Goal: Communication & Community: Answer question/provide support

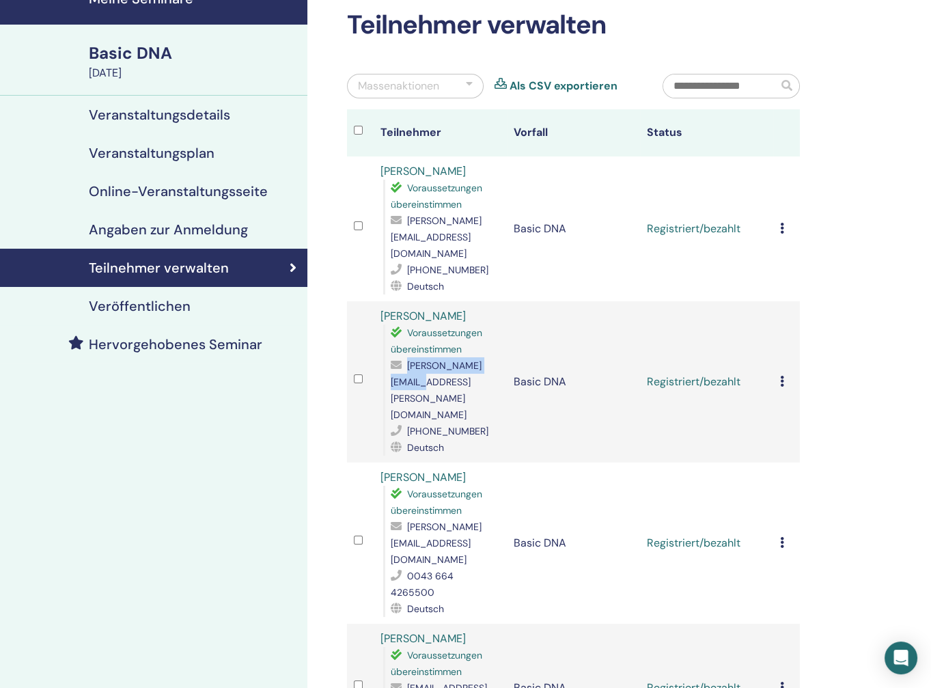
scroll to position [68, 0]
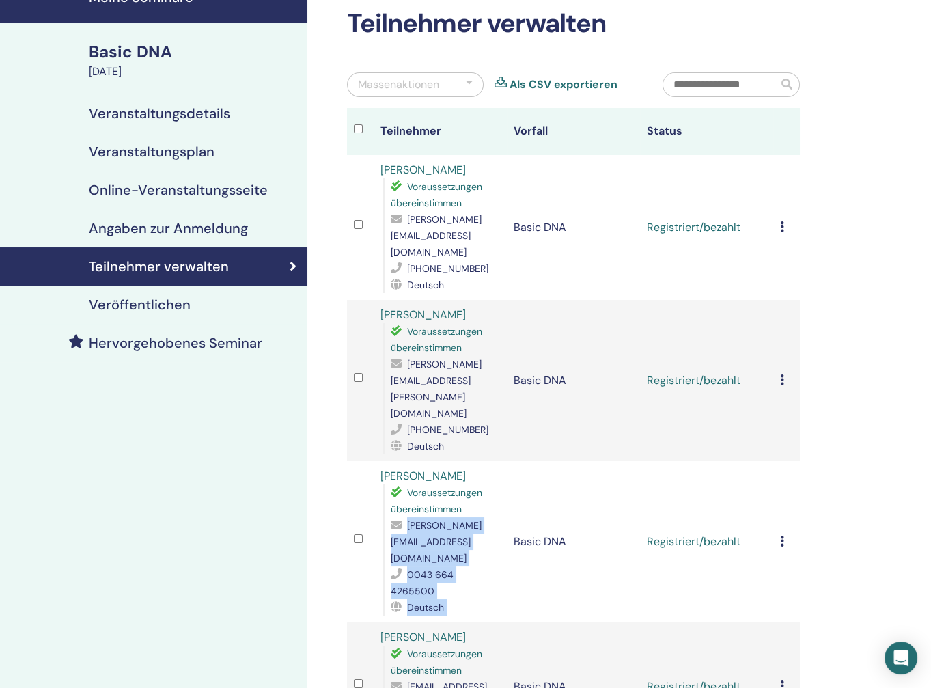
drag, startPoint x: 484, startPoint y: 491, endPoint x: 375, endPoint y: 494, distance: 109.4
click at [375, 494] on tr "[PERSON_NAME] übereinstimmen [PERSON_NAME][EMAIL_ADDRESS][DOMAIN_NAME] 0043 664…" at bounding box center [573, 541] width 453 height 161
click at [373, 492] on td at bounding box center [360, 541] width 27 height 161
drag, startPoint x: 390, startPoint y: 491, endPoint x: 504, endPoint y: 484, distance: 113.6
click at [504, 484] on td "[PERSON_NAME] übereinstimmen [PERSON_NAME][EMAIL_ADDRESS][DOMAIN_NAME] 0043 664…" at bounding box center [440, 541] width 133 height 161
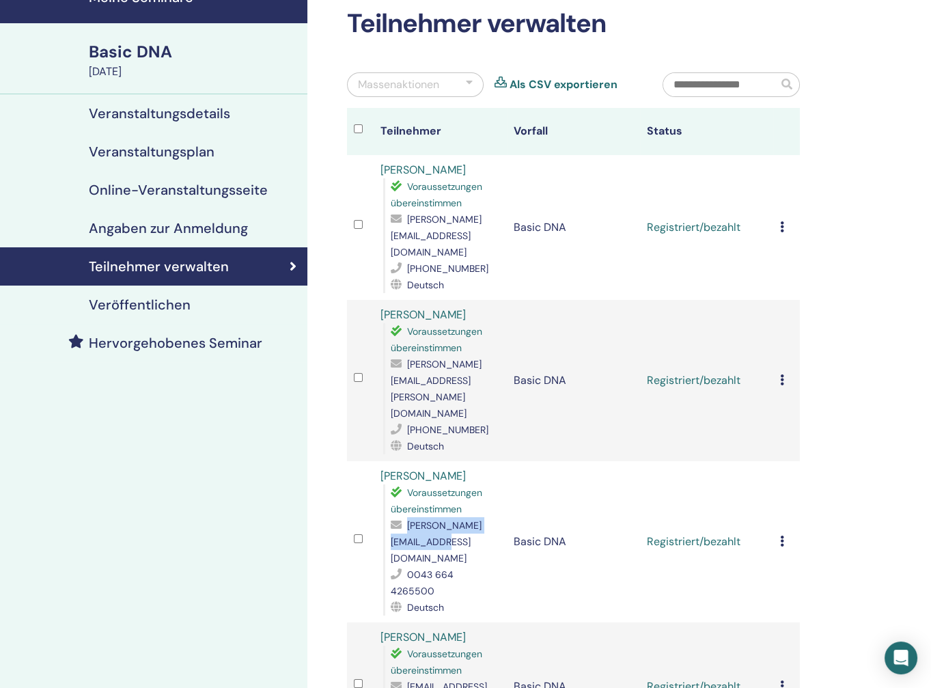
copy span "[PERSON_NAME][EMAIL_ADDRESS][DOMAIN_NAME]"
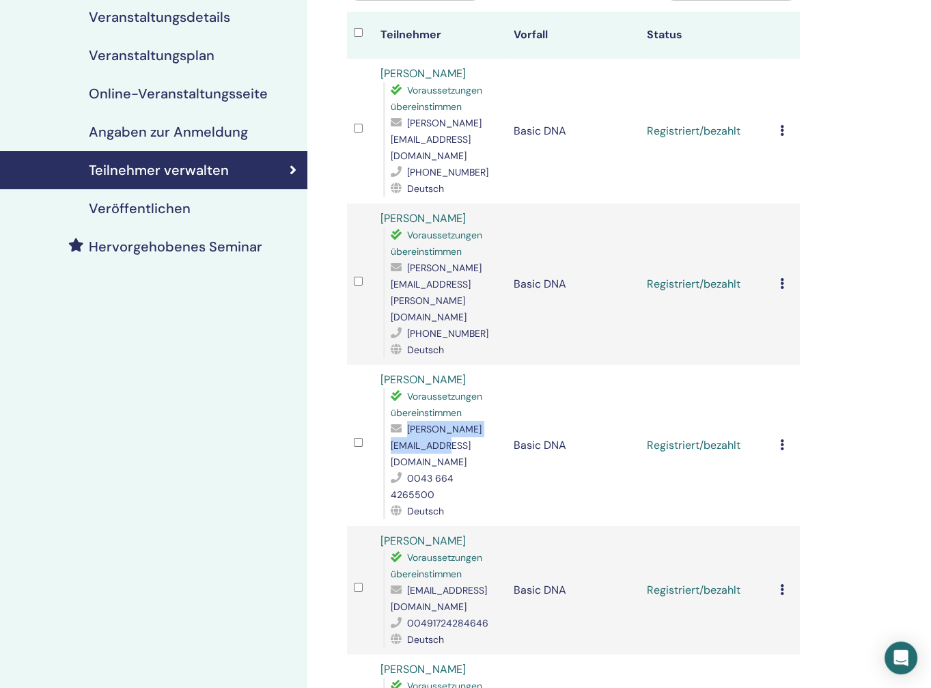
scroll to position [205, 0]
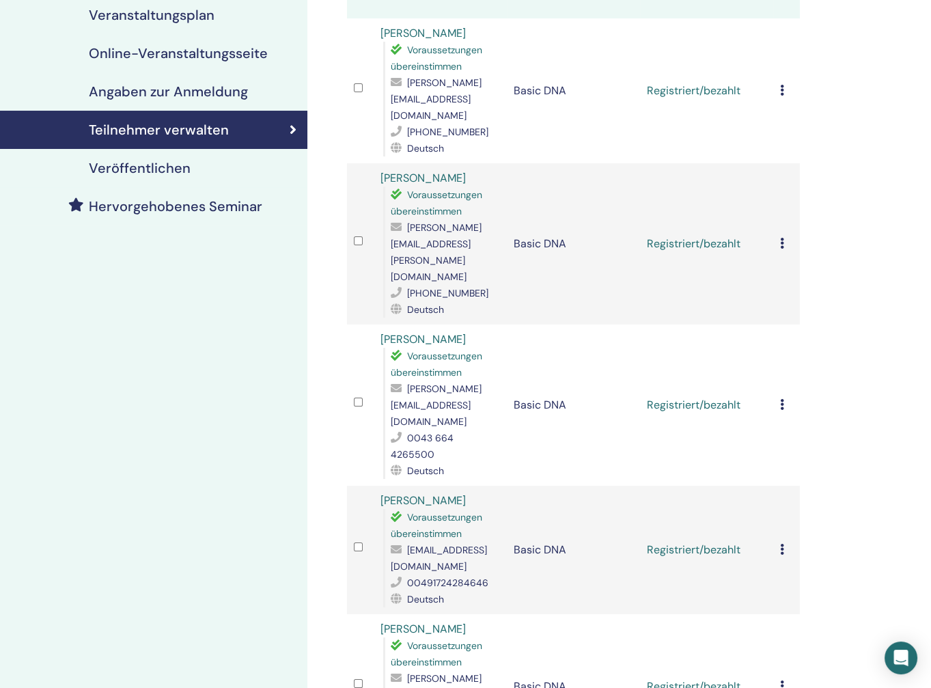
click at [389, 509] on div "Voraussetzungen übereinstimmen [EMAIL_ADDRESS][DOMAIN_NAME] 00491724284646 Deut…" at bounding box center [441, 558] width 117 height 98
drag, startPoint x: 390, startPoint y: 482, endPoint x: 518, endPoint y: 480, distance: 127.8
click at [487, 544] on span "[EMAIL_ADDRESS][DOMAIN_NAME]" at bounding box center [439, 558] width 96 height 29
copy span "[EMAIL_ADDRESS][DOMAIN_NAME]"
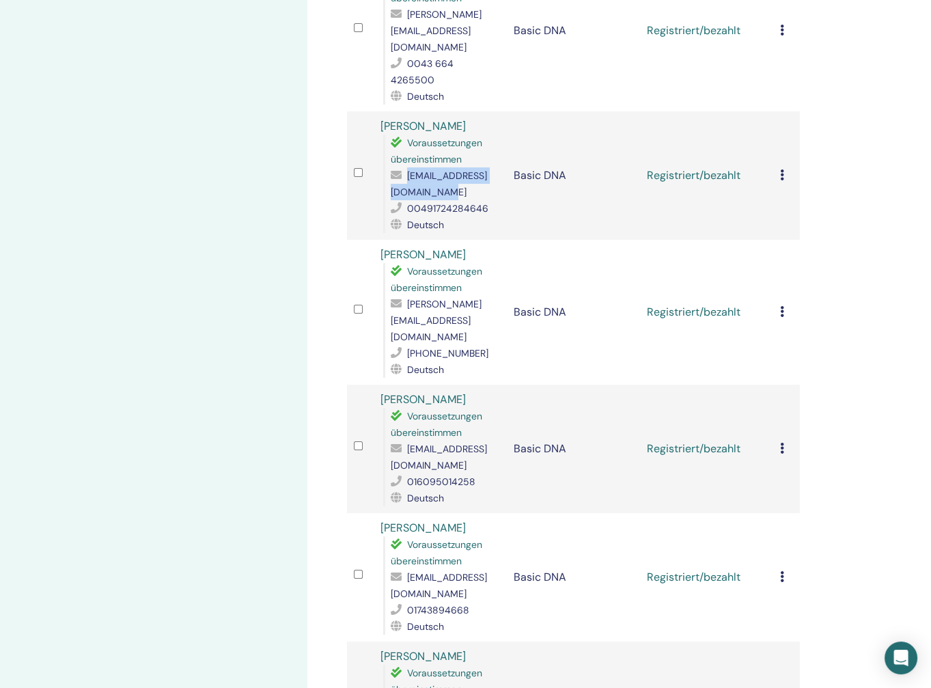
scroll to position [615, 0]
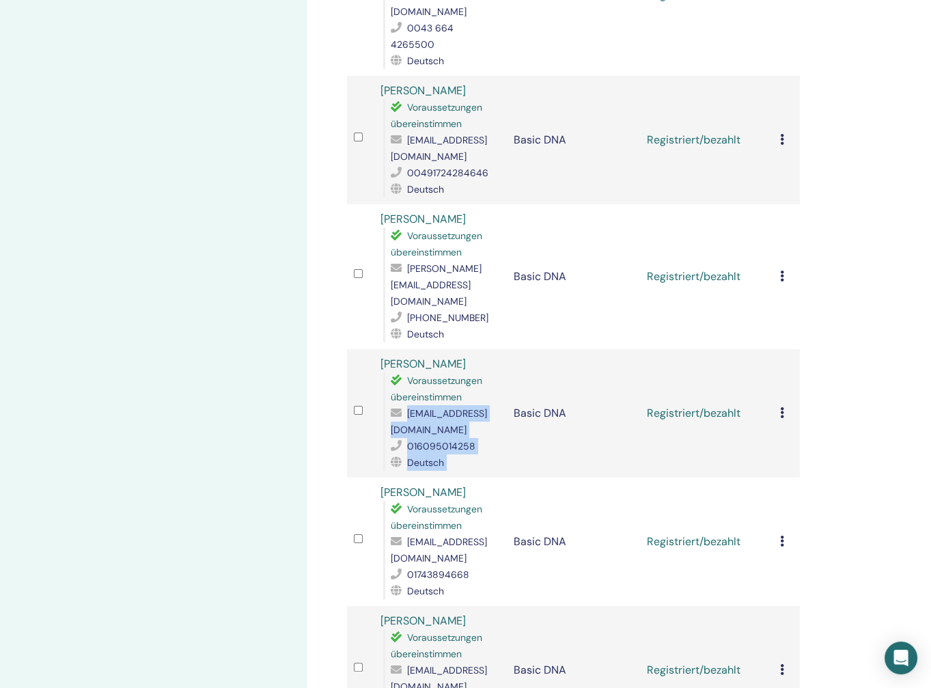
drag, startPoint x: 512, startPoint y: 332, endPoint x: 385, endPoint y: 335, distance: 127.1
click at [385, 349] on tr "[PERSON_NAME] Voraussetzungen übereinstimmen [EMAIL_ADDRESS][DOMAIN_NAME] 01609…" at bounding box center [573, 413] width 453 height 128
click at [383, 372] on div "Voraussetzungen übereinstimmen [EMAIL_ADDRESS][DOMAIN_NAME] 016095014258 Deutsch" at bounding box center [441, 421] width 117 height 98
drag, startPoint x: 392, startPoint y: 330, endPoint x: 512, endPoint y: 329, distance: 120.3
click at [487, 407] on span "[EMAIL_ADDRESS][DOMAIN_NAME]" at bounding box center [439, 421] width 96 height 29
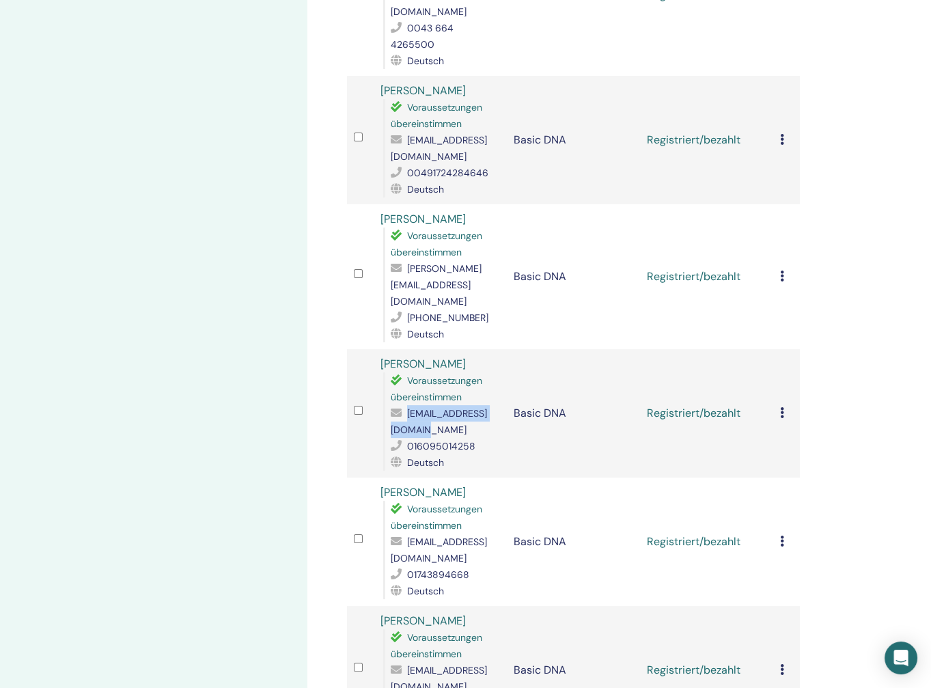
copy span "[EMAIL_ADDRESS][DOMAIN_NAME]"
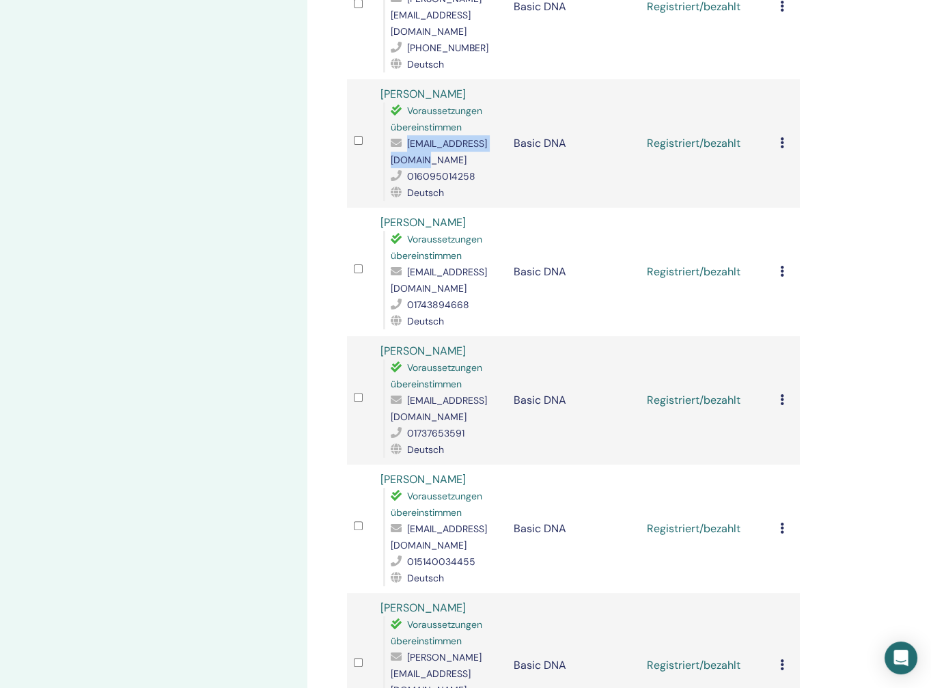
scroll to position [888, 0]
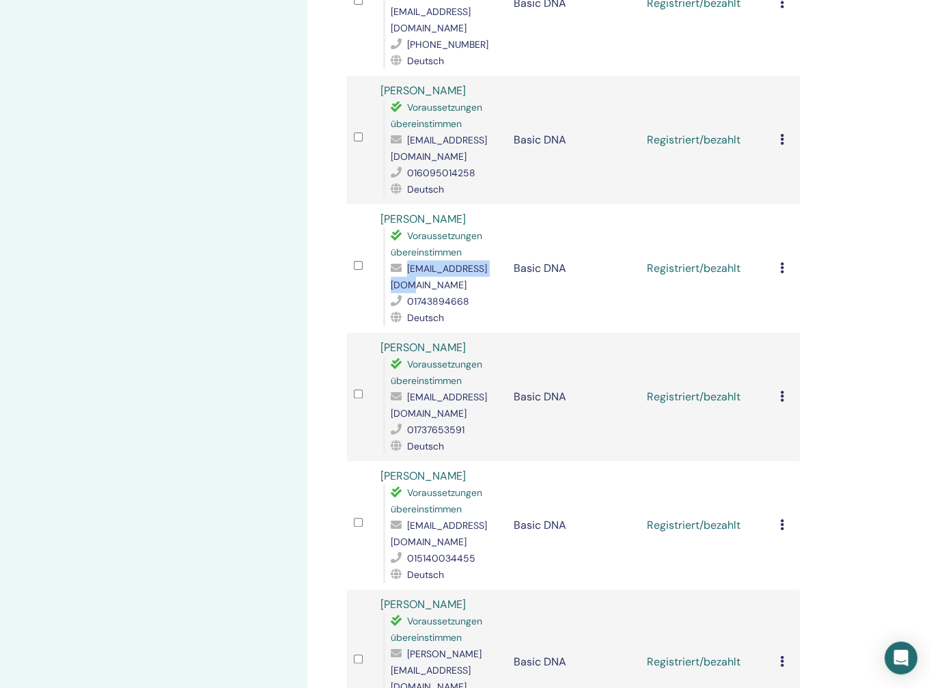
drag, startPoint x: 390, startPoint y: 187, endPoint x: 489, endPoint y: 184, distance: 98.4
click at [489, 260] on div "[EMAIL_ADDRESS][DOMAIN_NAME]" at bounding box center [445, 276] width 109 height 33
copy span "[EMAIL_ADDRESS][DOMAIN_NAME]"
click at [779, 333] on td "Registrierung stornieren Keine automatische Zertifizierung durchführen Als beza…" at bounding box center [786, 397] width 27 height 128
click at [781, 391] on icon at bounding box center [782, 396] width 4 height 11
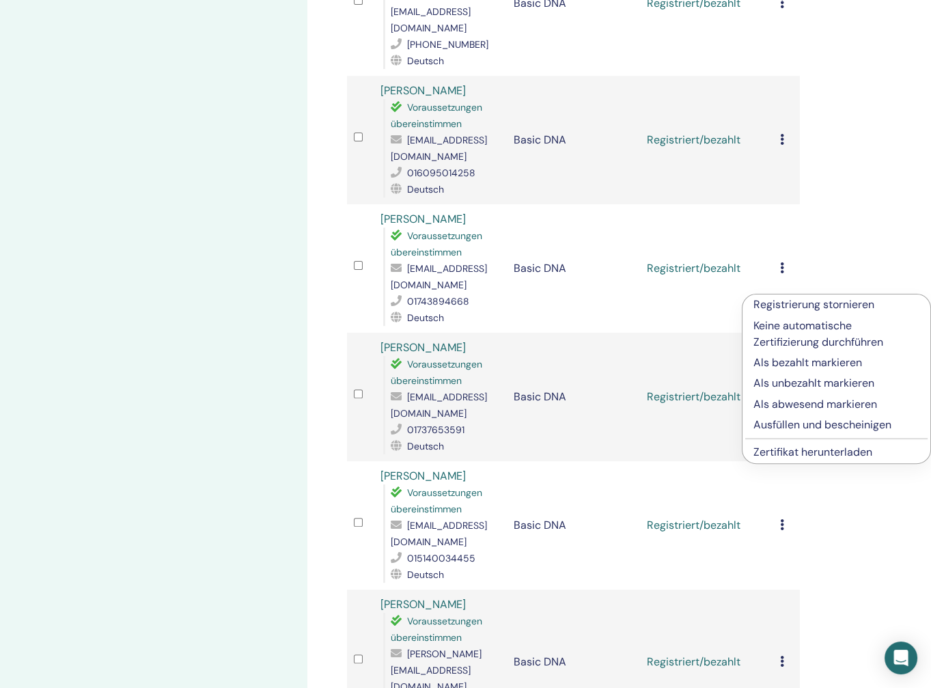
click at [791, 301] on p "Registrierung stornieren" at bounding box center [837, 305] width 166 height 16
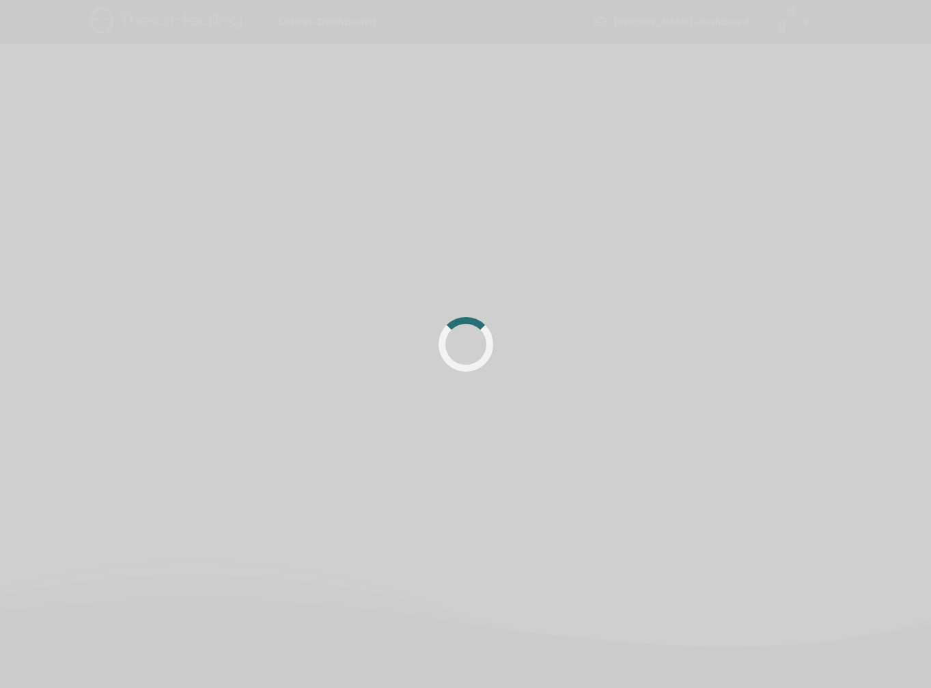
scroll to position [888, 0]
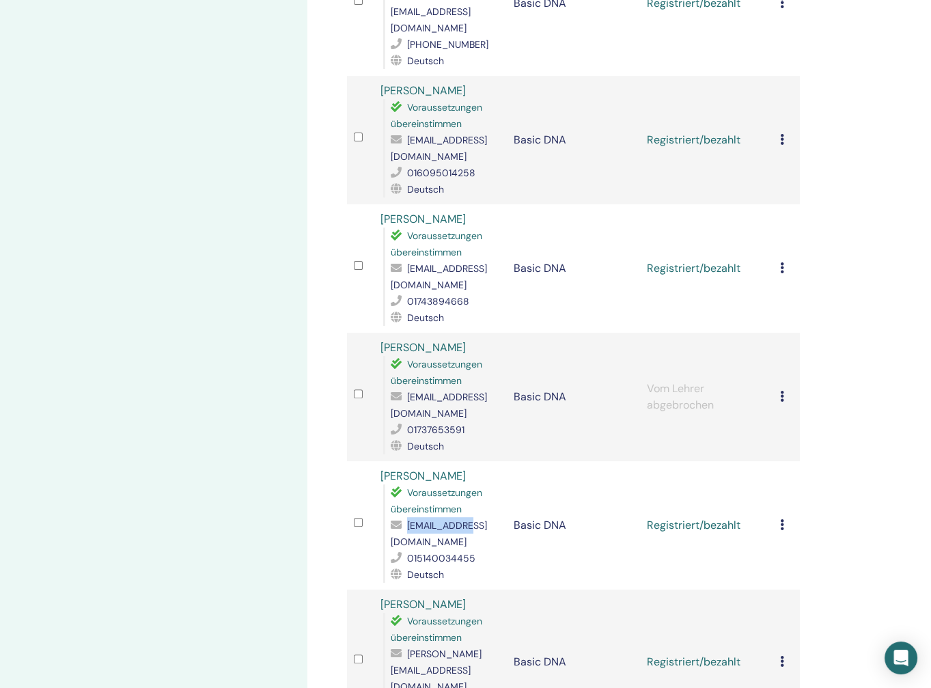
drag, startPoint x: 467, startPoint y: 425, endPoint x: 407, endPoint y: 430, distance: 60.4
click at [407, 517] on div "[EMAIL_ADDRESS][DOMAIN_NAME]" at bounding box center [445, 533] width 109 height 33
copy span "[EMAIL_ADDRESS][DOMAIN_NAME]"
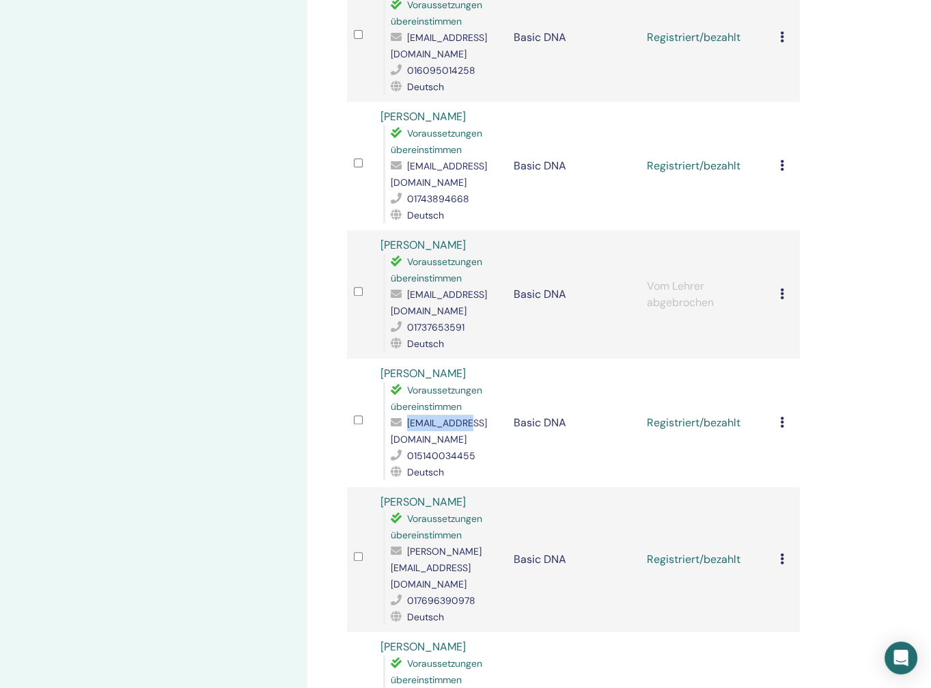
scroll to position [1093, 0]
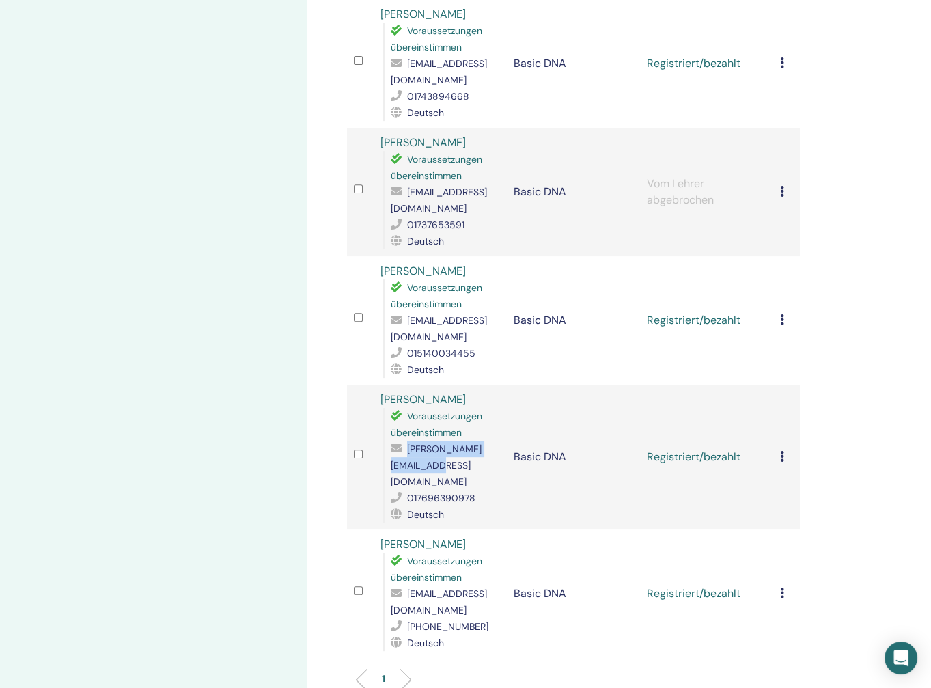
drag, startPoint x: 408, startPoint y: 333, endPoint x: 480, endPoint y: 350, distance: 73.7
click at [480, 441] on div "[PERSON_NAME][EMAIL_ADDRESS][DOMAIN_NAME]" at bounding box center [445, 465] width 109 height 49
copy span "[PERSON_NAME][EMAIL_ADDRESS][DOMAIN_NAME]"
drag, startPoint x: 483, startPoint y: 463, endPoint x: 397, endPoint y: 457, distance: 86.3
click at [399, 586] on div "[EMAIL_ADDRESS][DOMAIN_NAME]" at bounding box center [445, 602] width 109 height 33
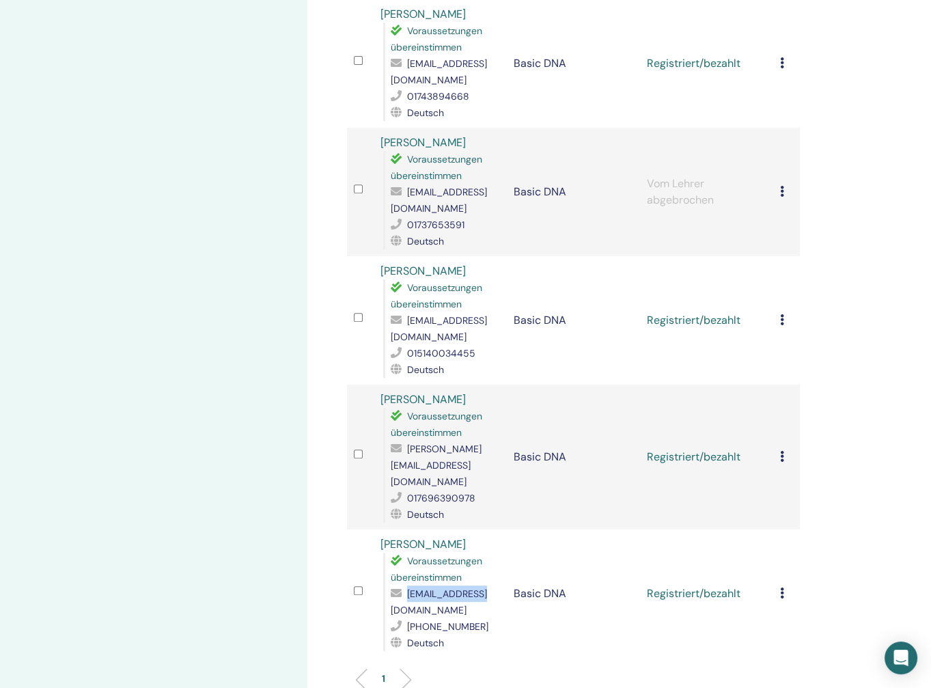
copy div "[EMAIL_ADDRESS][DOMAIN_NAME]"
